Goal: Task Accomplishment & Management: Manage account settings

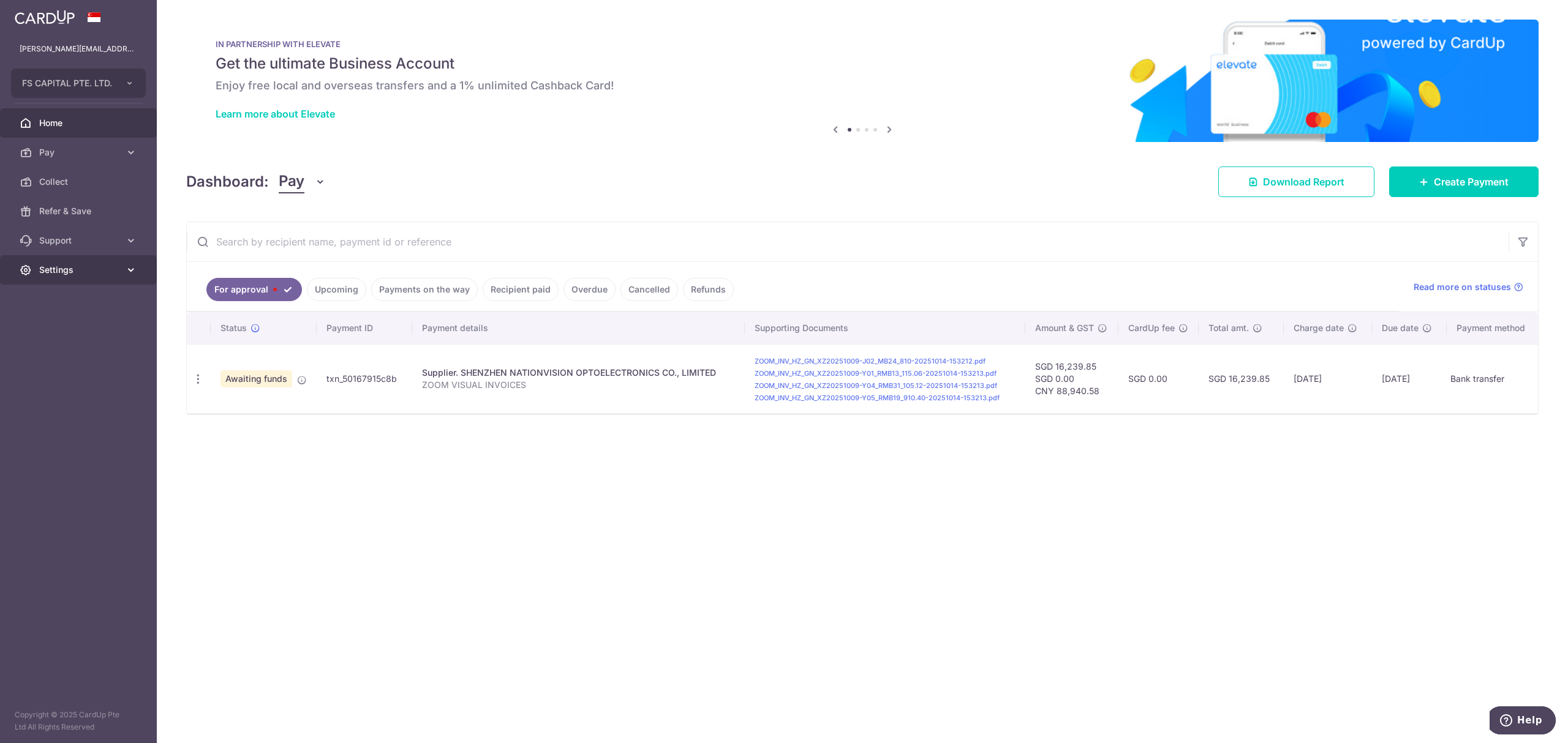
click at [110, 270] on span "Settings" at bounding box center [79, 270] width 81 height 12
click at [80, 331] on span "Logout" at bounding box center [79, 329] width 81 height 12
